Goal: Task Accomplishment & Management: Use online tool/utility

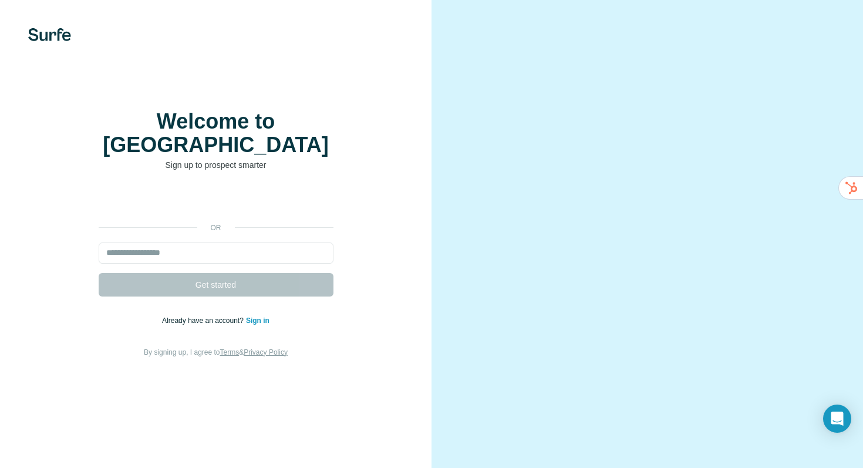
click at [319, 324] on div "or Get started Already have an account? Sign in By signing up, I agree to Terms…" at bounding box center [215, 274] width 385 height 169
click at [260, 317] on link "Sign in" at bounding box center [257, 321] width 23 height 8
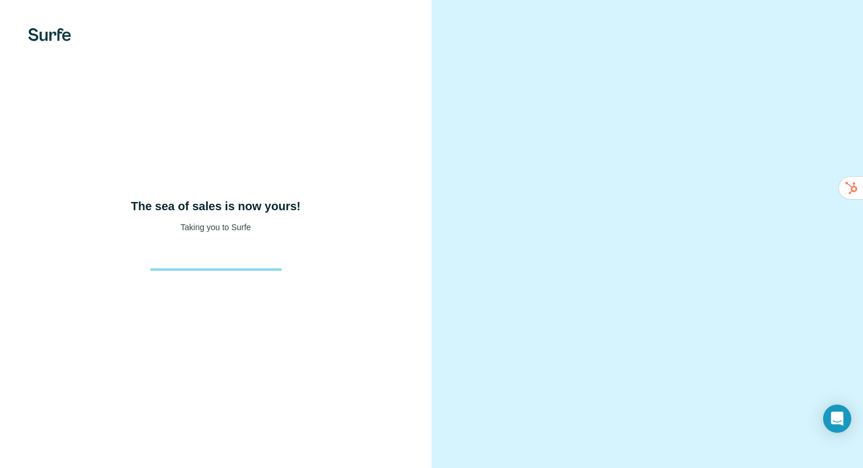
click at [482, 144] on video at bounding box center [648, 234] width 366 height 183
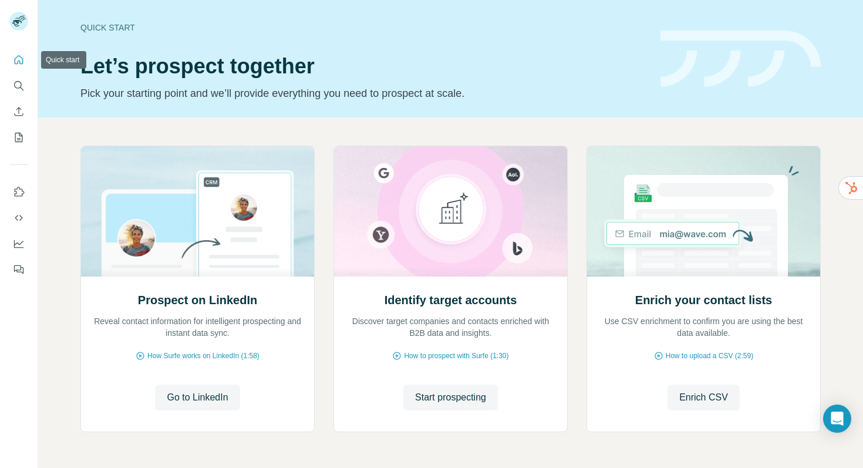
click at [21, 62] on icon "Quick start" at bounding box center [19, 60] width 12 height 12
click at [19, 91] on icon "Search" at bounding box center [19, 86] width 12 height 12
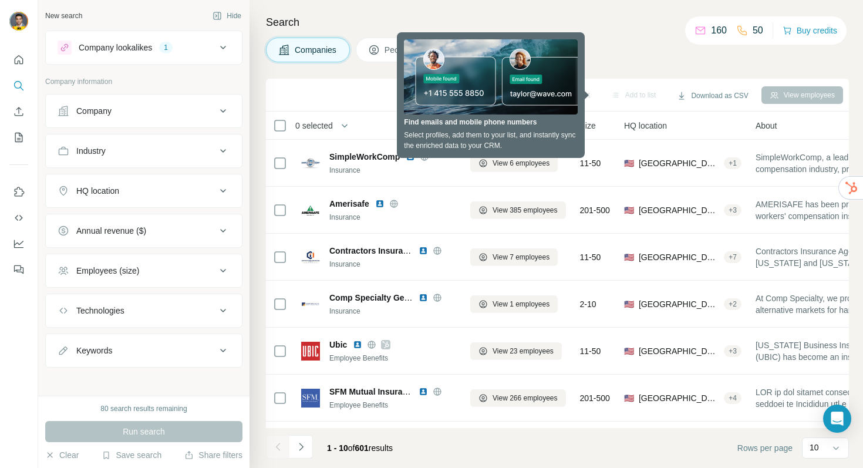
click at [445, 7] on div "Search Companies People Sync to HubSpot Add to list Download as CSV View employ…" at bounding box center [557, 234] width 614 height 468
click at [640, 61] on div "Companies People" at bounding box center [557, 50] width 583 height 25
click at [620, 96] on div "Add to list" at bounding box center [634, 95] width 62 height 18
click at [583, 95] on div "Sync to HubSpot Add to list Download as CSV View employees" at bounding box center [557, 95] width 571 height 21
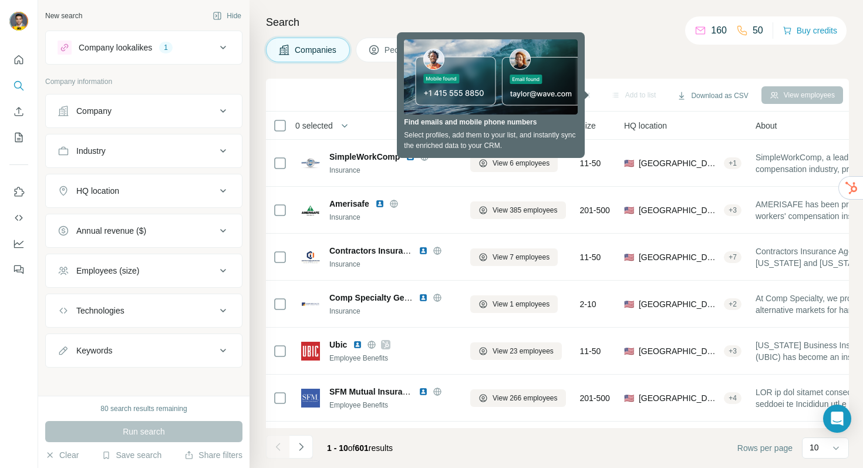
click at [544, 92] on div "Sync to HubSpot Add to list Download as CSV View employees" at bounding box center [557, 95] width 571 height 21
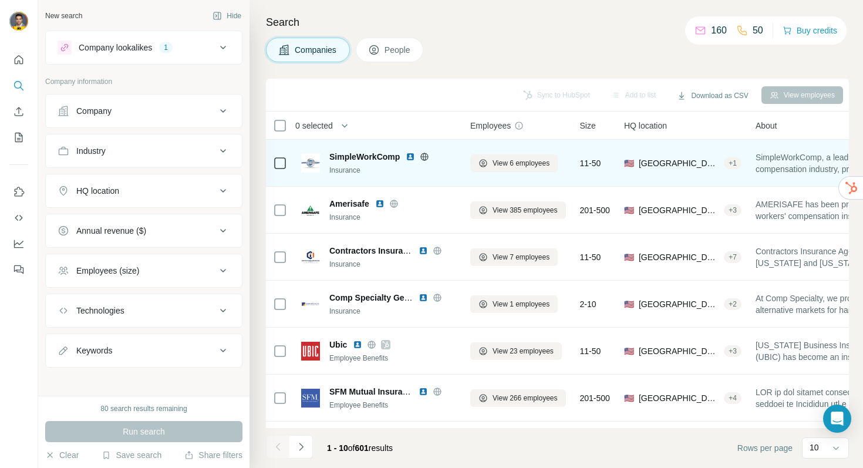
click at [423, 154] on icon at bounding box center [424, 156] width 9 height 9
